Goal: Task Accomplishment & Management: Manage account settings

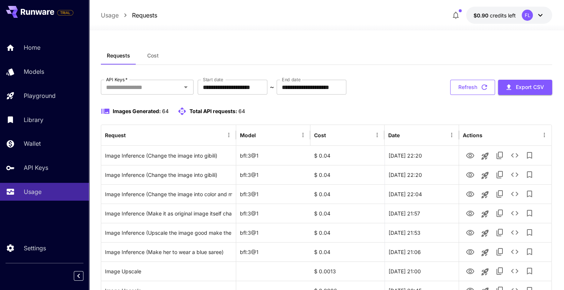
click at [463, 86] on button "Refresh" at bounding box center [473, 87] width 45 height 15
click at [461, 81] on button "Refresh" at bounding box center [473, 87] width 45 height 15
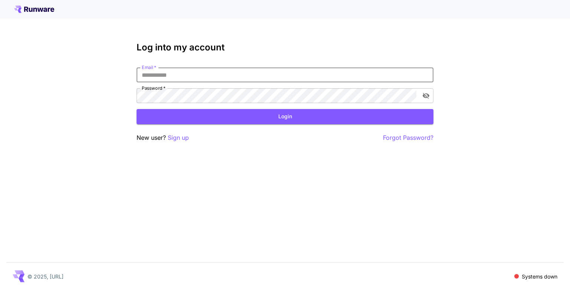
click at [240, 76] on input "Email   *" at bounding box center [285, 75] width 297 height 15
type input "**********"
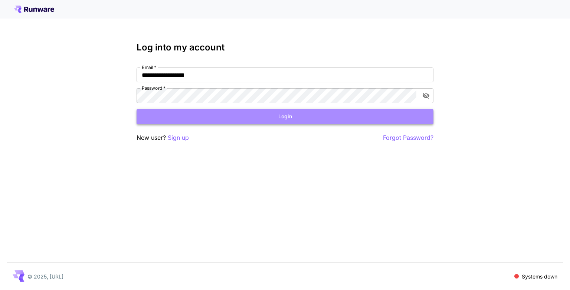
click at [194, 123] on button "Login" at bounding box center [285, 116] width 297 height 15
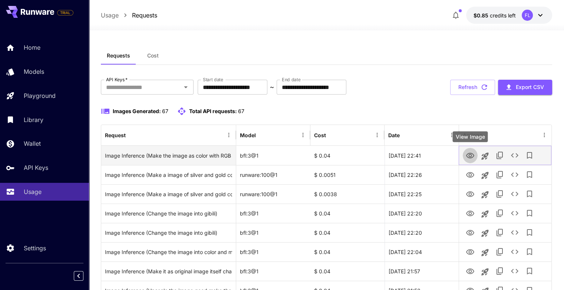
click at [472, 155] on icon "View Image" at bounding box center [470, 156] width 8 height 6
drag, startPoint x: 471, startPoint y: 174, endPoint x: 492, endPoint y: 150, distance: 32.3
click at [471, 174] on icon "View Image" at bounding box center [470, 175] width 9 height 9
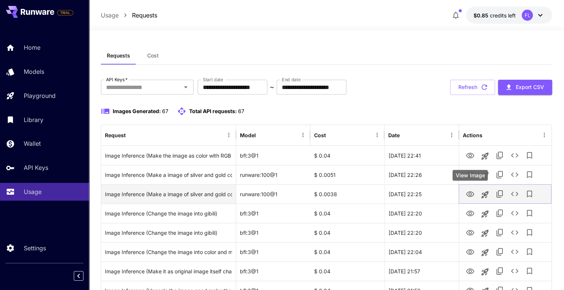
click at [469, 193] on icon "View Image" at bounding box center [470, 194] width 9 height 9
